Goal: Find specific page/section: Find specific page/section

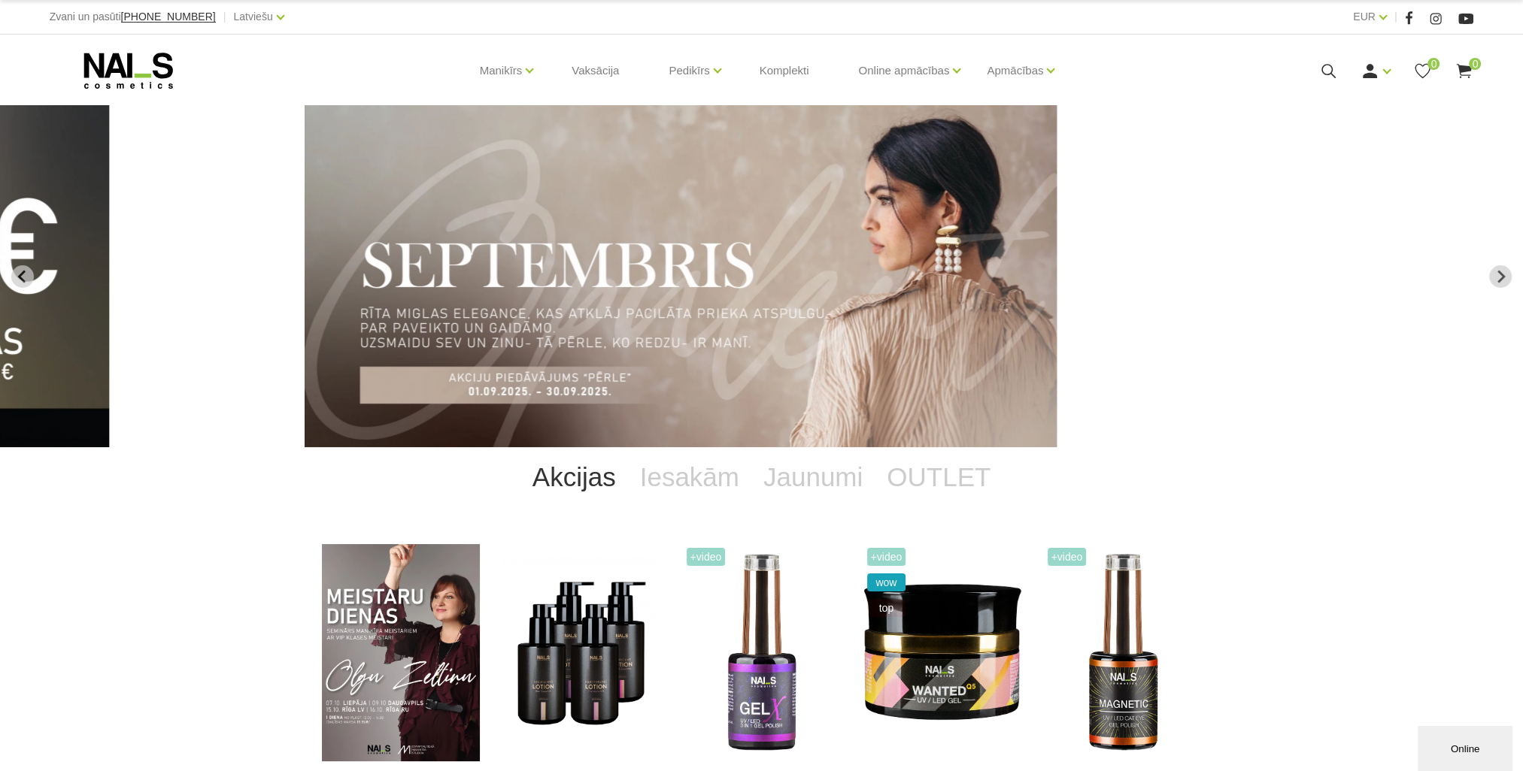
click at [1326, 75] on icon at bounding box center [1328, 71] width 19 height 19
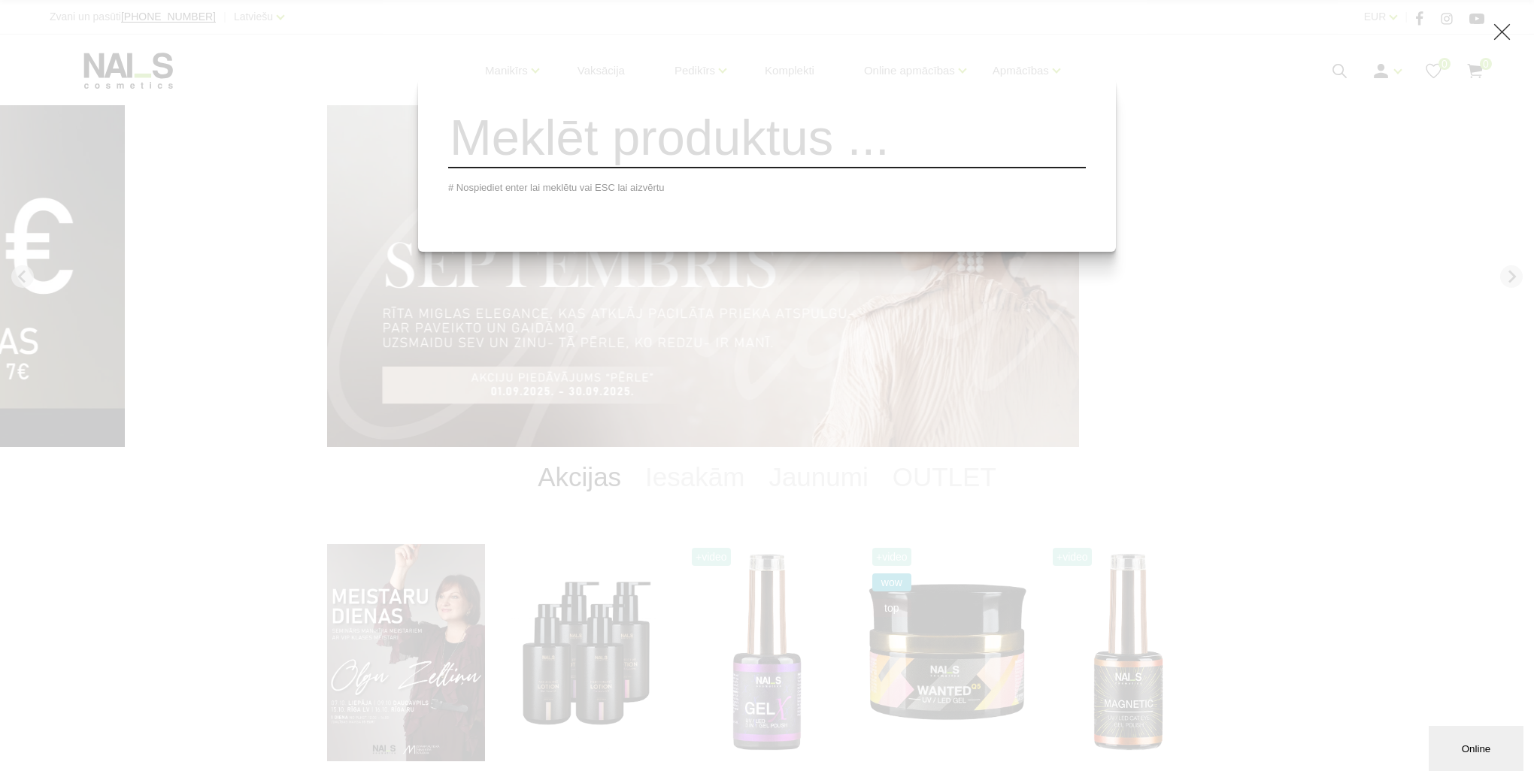
click at [1137, 316] on div "# Nospiediet enter lai meklētu vai ESC lai aizvērtu" at bounding box center [767, 385] width 1534 height 771
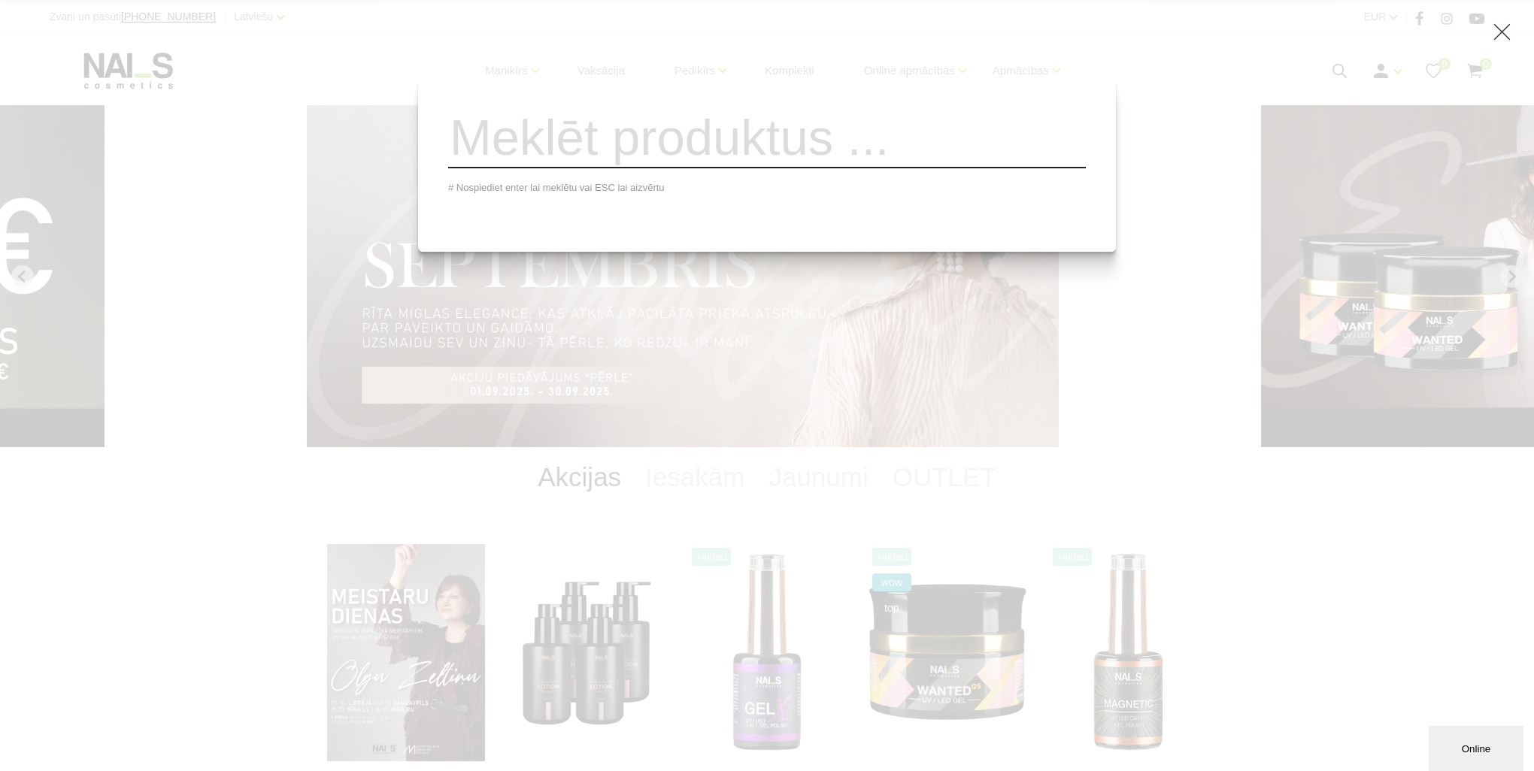
click at [1052, 338] on div "# Nospiediet enter lai meklētu vai ESC lai aizvērtu" at bounding box center [767, 385] width 1534 height 771
click at [1198, 288] on div "# Nospiediet enter lai meklētu vai ESC lai aizvērtu" at bounding box center [767, 385] width 1534 height 771
click at [656, 146] on input "search" at bounding box center [767, 138] width 638 height 61
click at [1497, 29] on icon at bounding box center [1502, 32] width 19 height 19
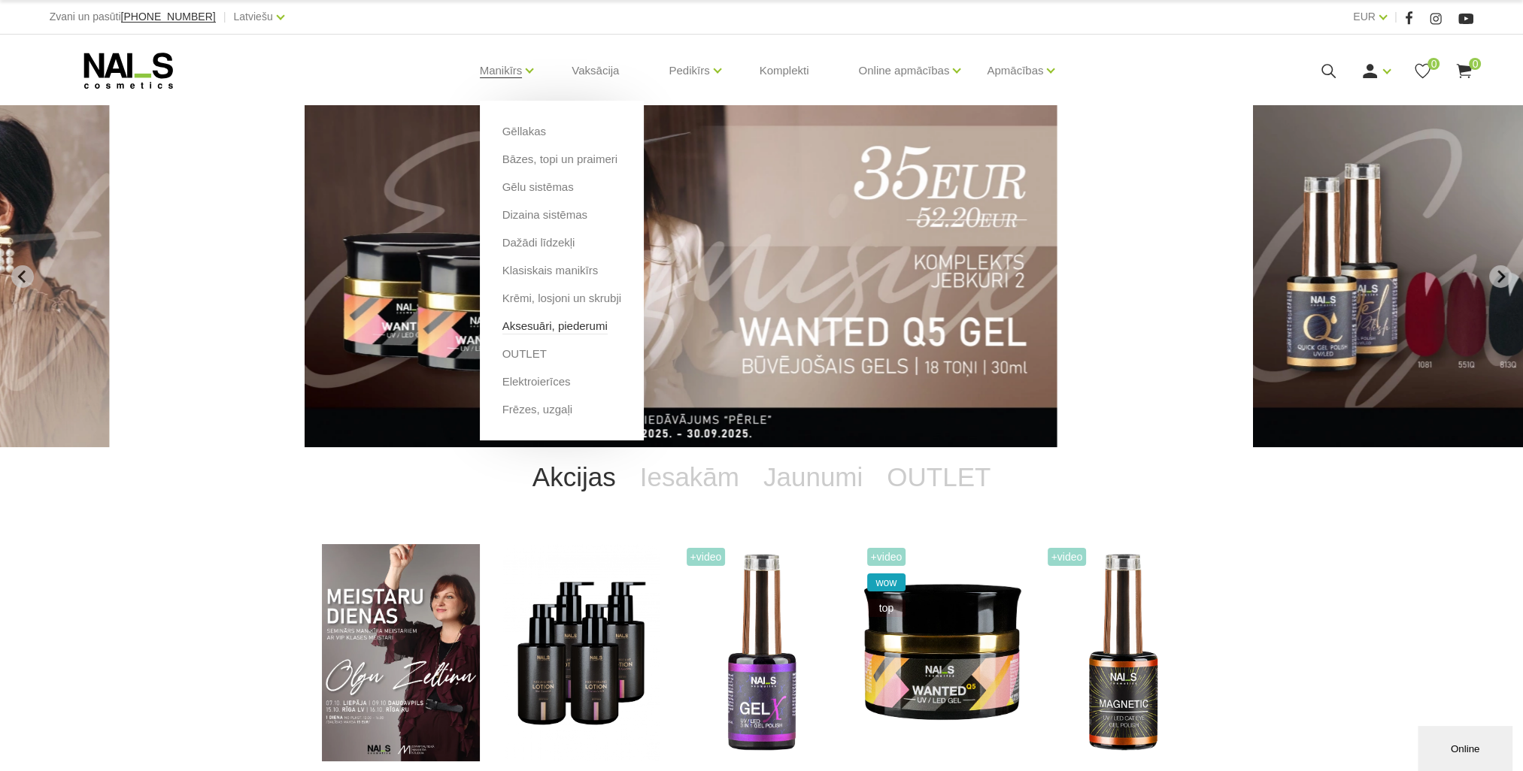
click at [553, 324] on link "Aksesuāri, piederumi" at bounding box center [554, 326] width 105 height 17
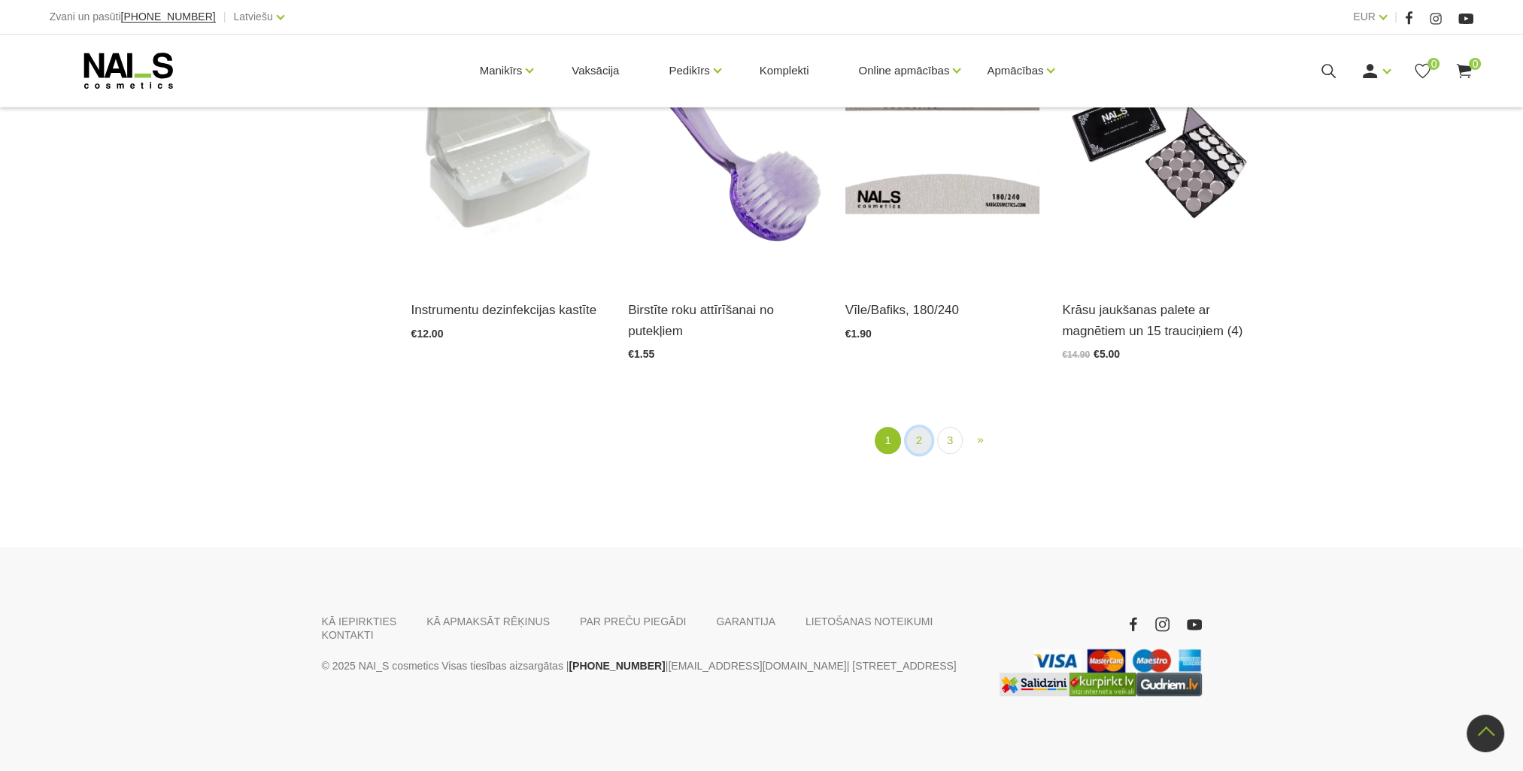
click at [921, 446] on link "2" at bounding box center [919, 441] width 26 height 28
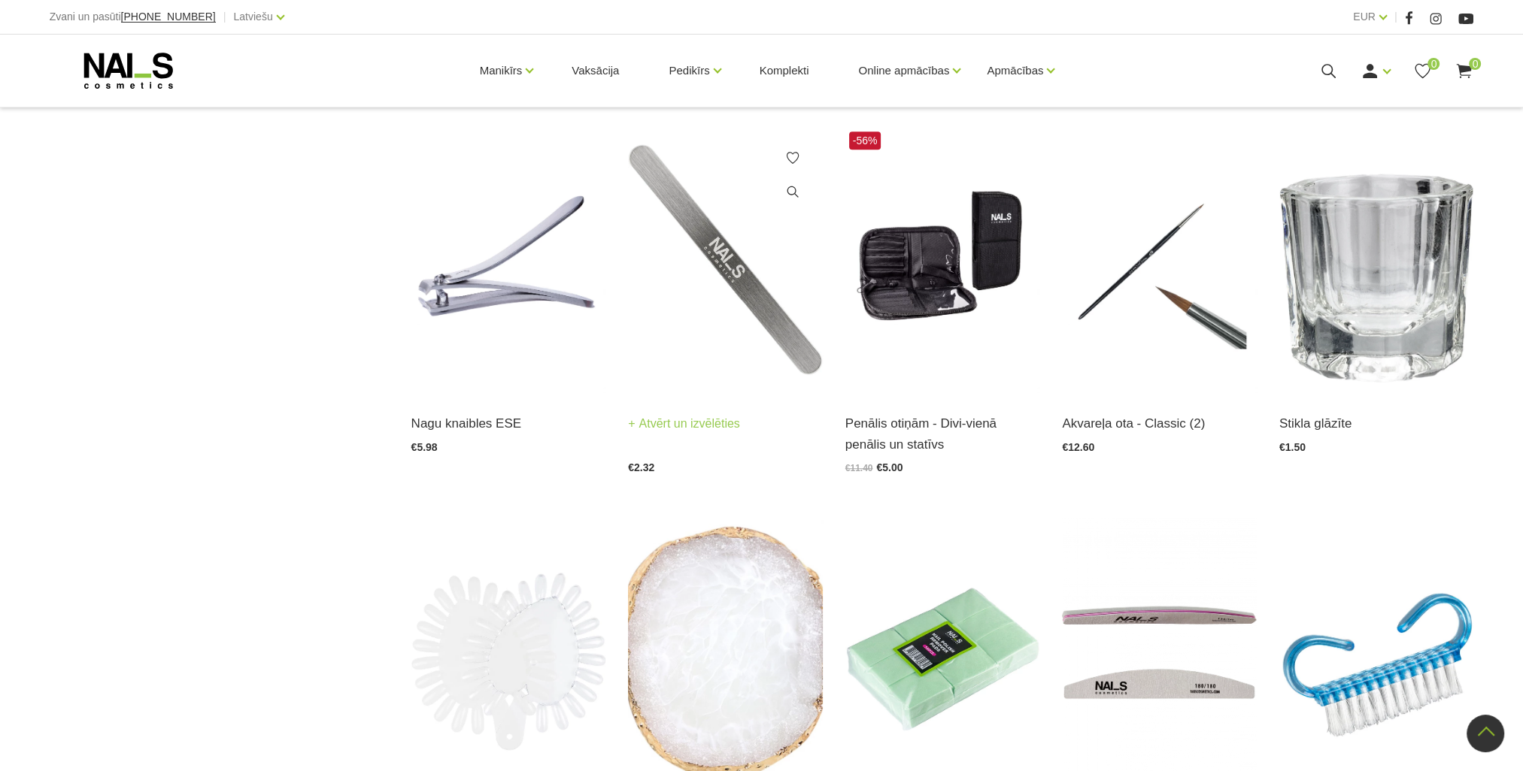
scroll to position [833, 0]
